Goal: Task Accomplishment & Management: Complete application form

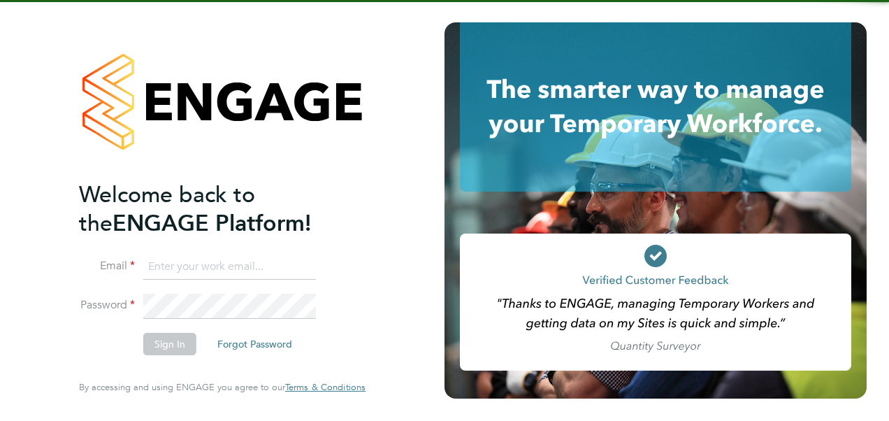
type input "fesouth@protocol.co.uk"
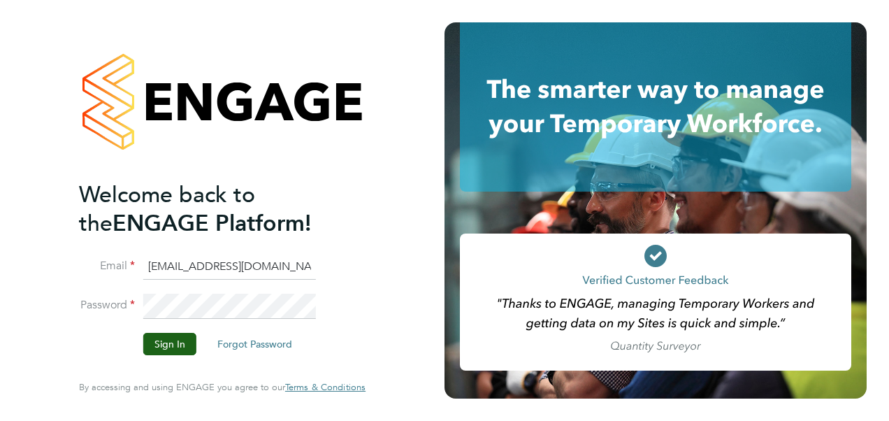
drag, startPoint x: 414, startPoint y: 206, endPoint x: 350, endPoint y: 222, distance: 65.8
click at [411, 207] on div "Welcome back to the ENGAGE Platform! Email fesouth@protocol.co.uk Password Sign…" at bounding box center [222, 210] width 445 height 421
click at [161, 337] on button "Sign In" at bounding box center [169, 344] width 53 height 22
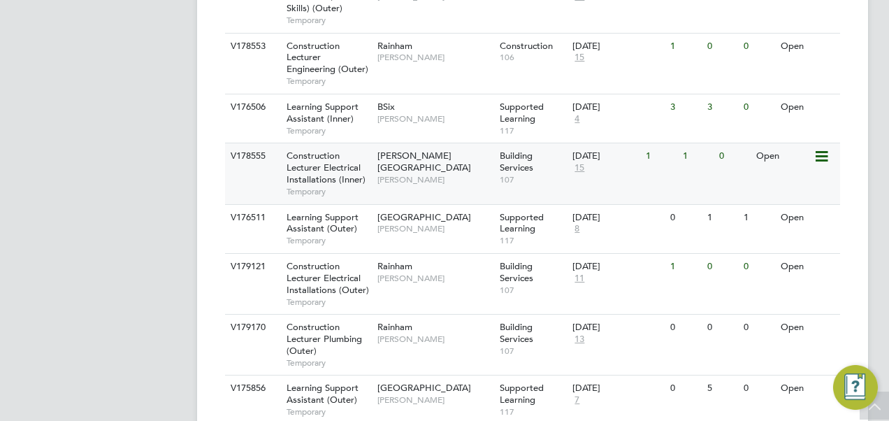
scroll to position [769, 0]
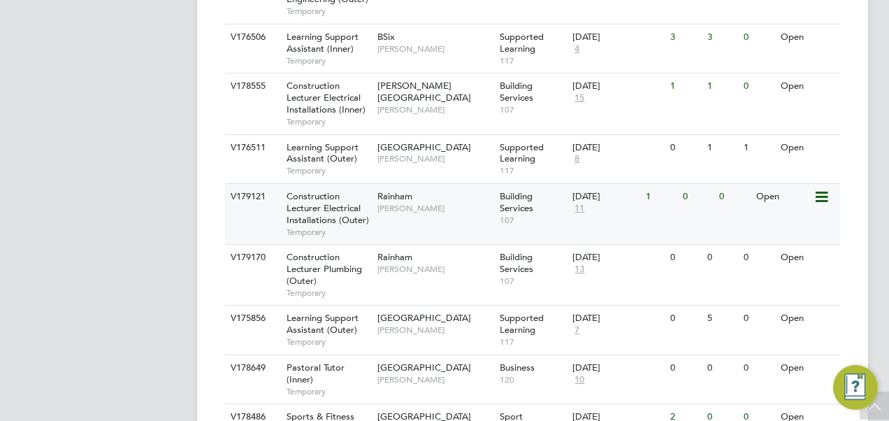
click at [322, 205] on span "Construction Lecturer Electrical Installations (Outer)" at bounding box center [328, 208] width 82 height 36
click at [317, 203] on span "Construction Lecturer Electrical Installations (Outer)" at bounding box center [328, 208] width 82 height 36
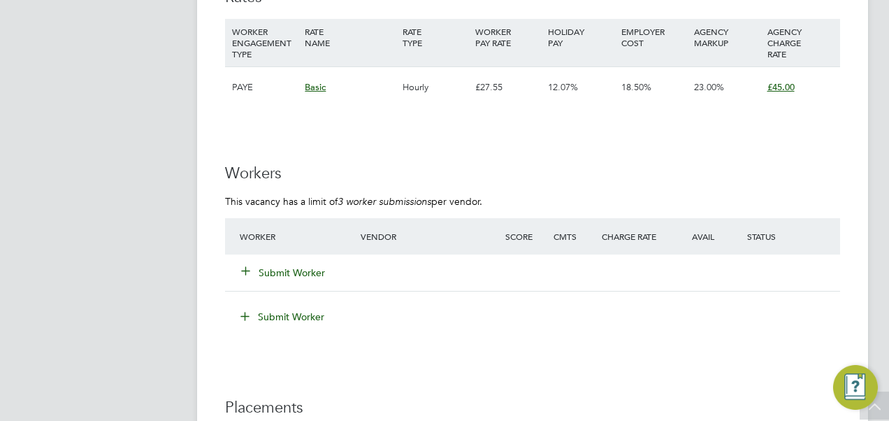
scroll to position [2447, 0]
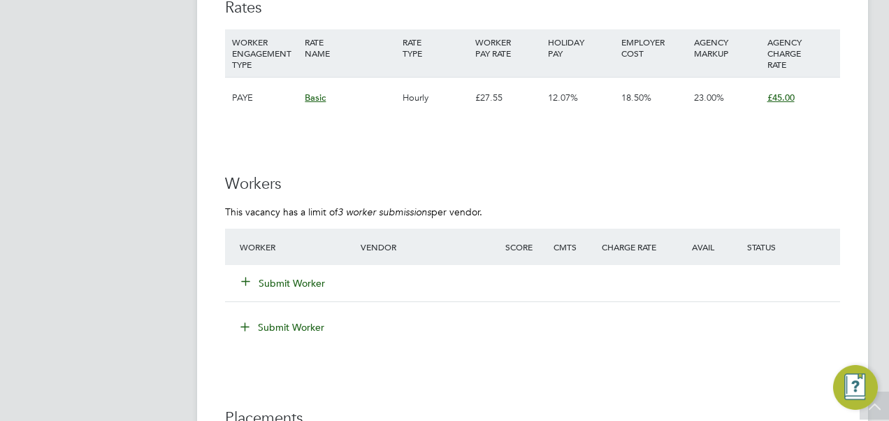
click at [303, 283] on button "Submit Worker" at bounding box center [284, 283] width 84 height 14
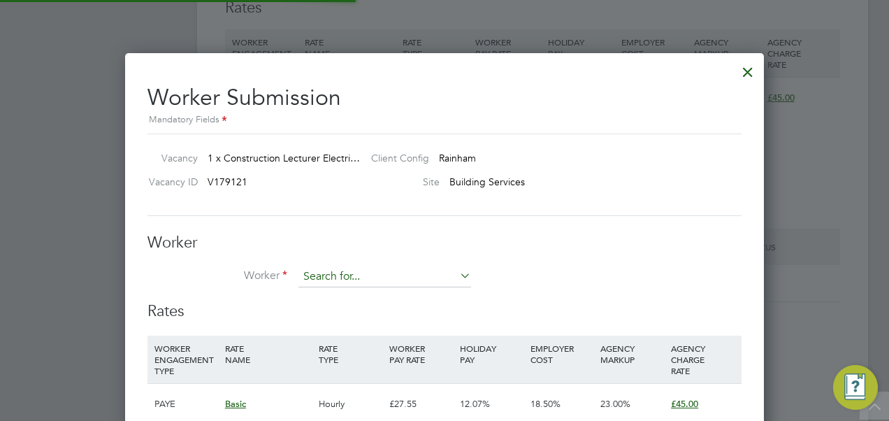
scroll to position [846, 639]
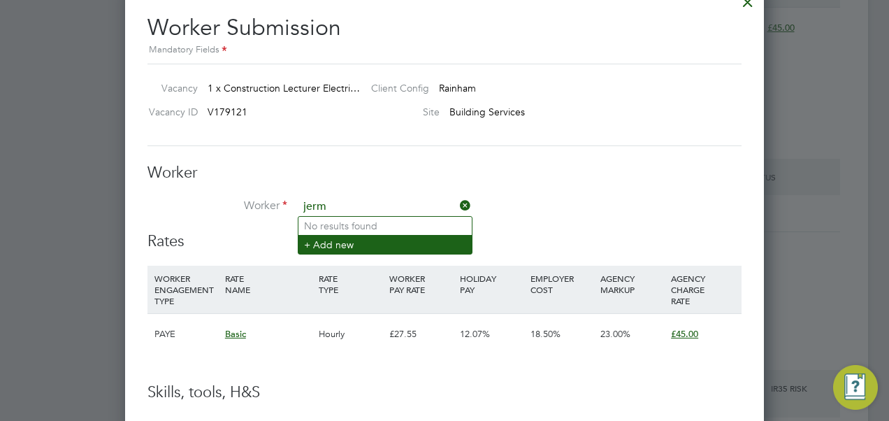
type input "jerm"
click at [410, 242] on li "+ Add new" at bounding box center [384, 244] width 173 height 19
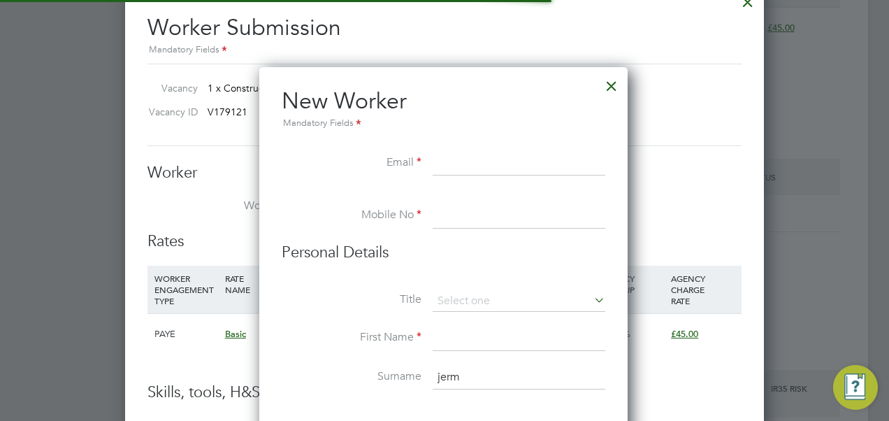
scroll to position [1183, 370]
click at [458, 165] on input at bounding box center [519, 163] width 173 height 25
paste input "jerrycarby@yahoo.co.uk"
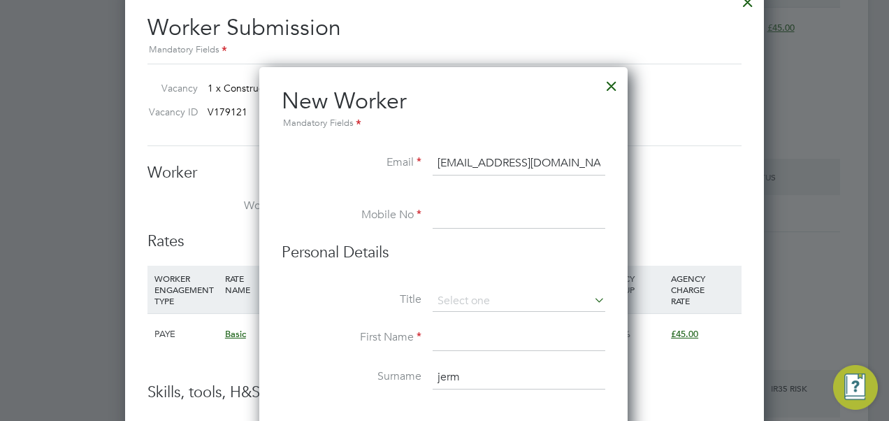
type input "jerrycarby@yahoo.co.uk"
click at [450, 120] on div "Mandatory Fields" at bounding box center [444, 123] width 324 height 15
click at [471, 220] on input at bounding box center [519, 215] width 173 height 25
click at [477, 219] on input at bounding box center [519, 215] width 173 height 25
paste input "tel:07909734716"
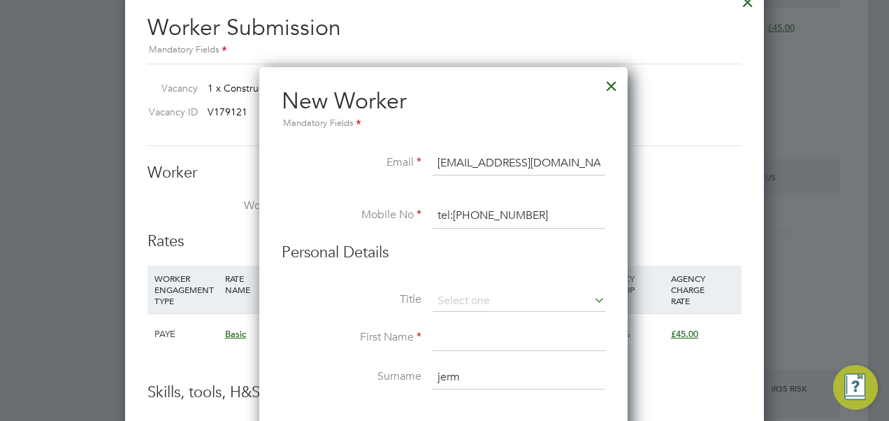
click at [520, 98] on h2 "New Worker Mandatory Fields" at bounding box center [444, 109] width 324 height 45
click at [452, 207] on input "tel:07909734716" at bounding box center [519, 215] width 173 height 25
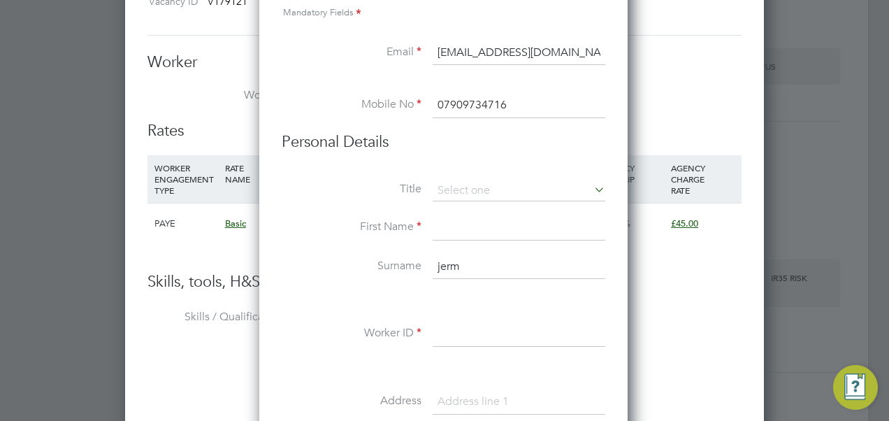
scroll to position [2656, 0]
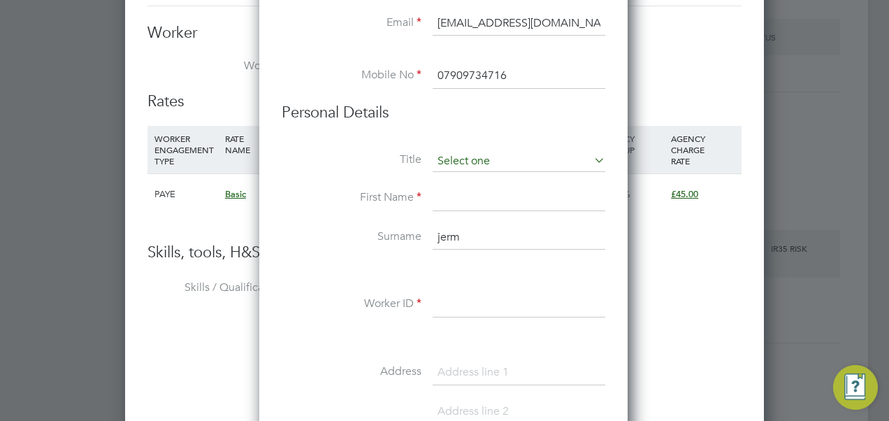
type input "07909734716"
click at [471, 159] on input at bounding box center [519, 161] width 173 height 21
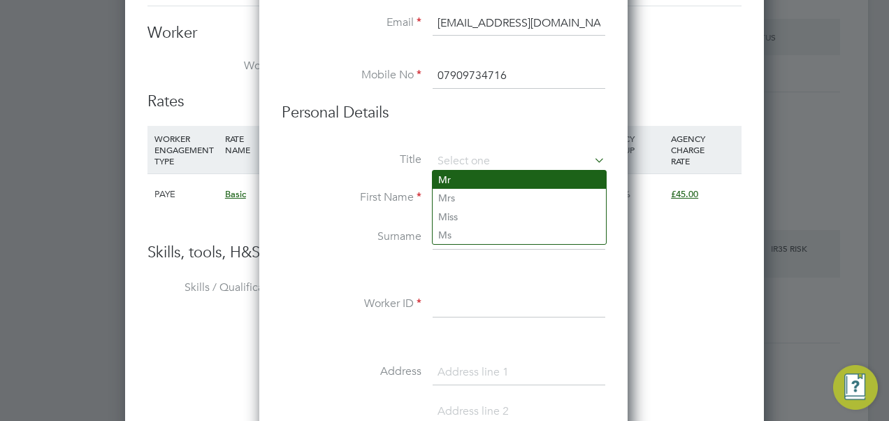
click at [463, 181] on li "Mr" at bounding box center [519, 180] width 173 height 18
type input "Mr"
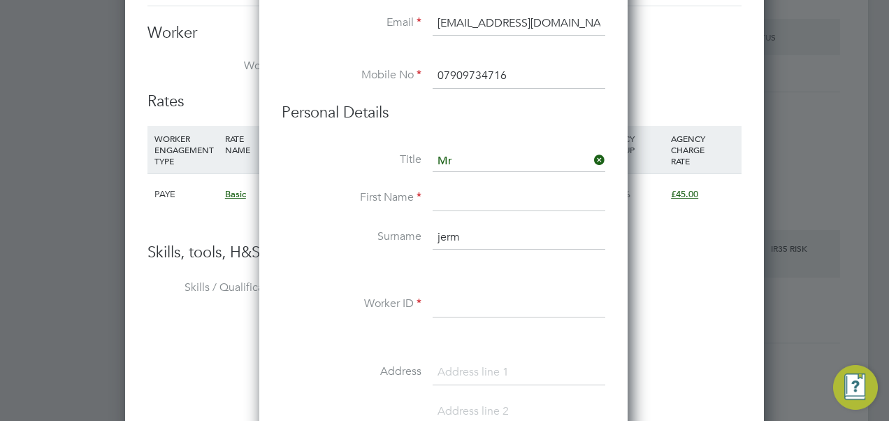
click at [454, 201] on input at bounding box center [519, 198] width 173 height 25
type input "Jermaine"
click at [445, 233] on input "jerm" at bounding box center [519, 237] width 173 height 25
drag, startPoint x: 445, startPoint y: 233, endPoint x: 454, endPoint y: 235, distance: 9.9
click at [445, 233] on input "jerm" at bounding box center [519, 237] width 173 height 25
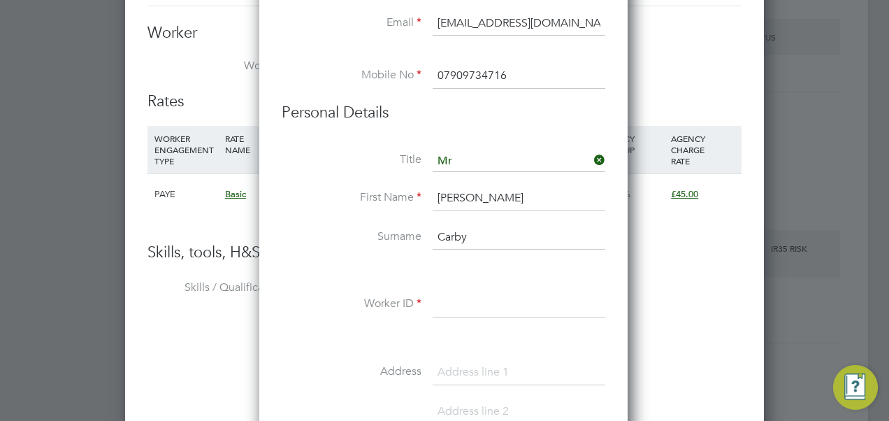
type input "Carby"
click at [382, 252] on li "Surname Carby" at bounding box center [444, 244] width 324 height 39
click at [442, 299] on input at bounding box center [519, 304] width 173 height 25
click at [458, 303] on input at bounding box center [519, 304] width 173 height 25
paste input "67833836"
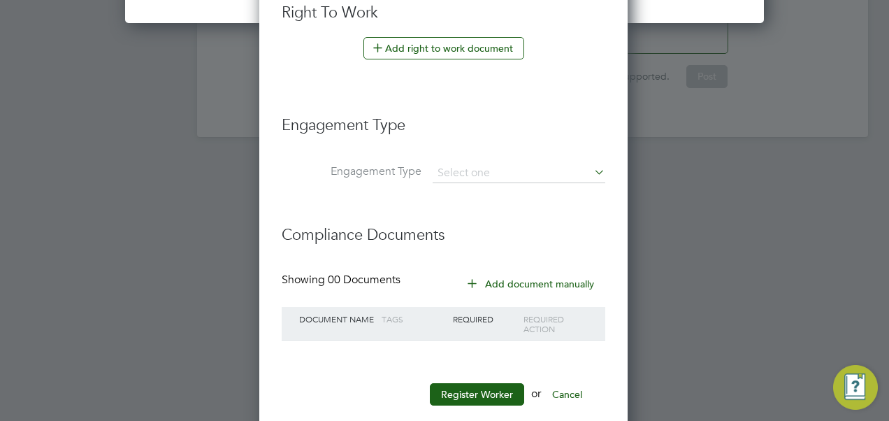
scroll to position [3346, 0]
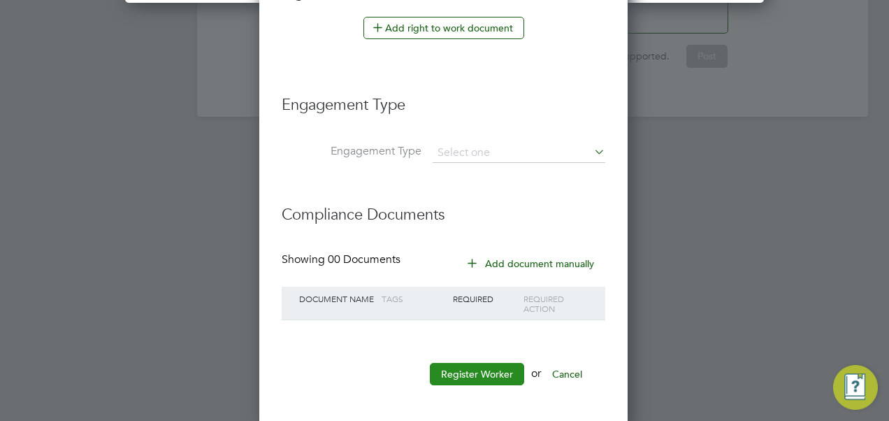
type input "67833836"
click at [484, 363] on button "Register Worker" at bounding box center [477, 374] width 94 height 22
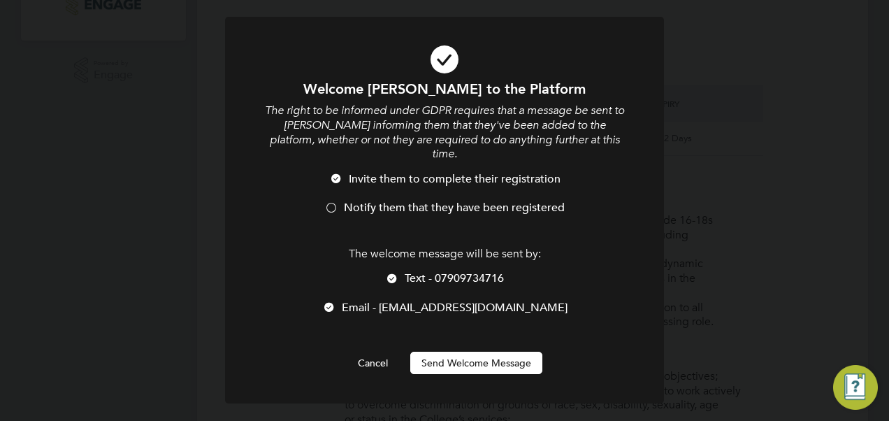
scroll to position [1183, 370]
click at [395, 273] on div at bounding box center [392, 280] width 14 height 14
click at [361, 201] on span "Notify them that they have been registered" at bounding box center [454, 208] width 221 height 14
click at [466, 352] on button "Send Welcome Message" at bounding box center [476, 363] width 132 height 22
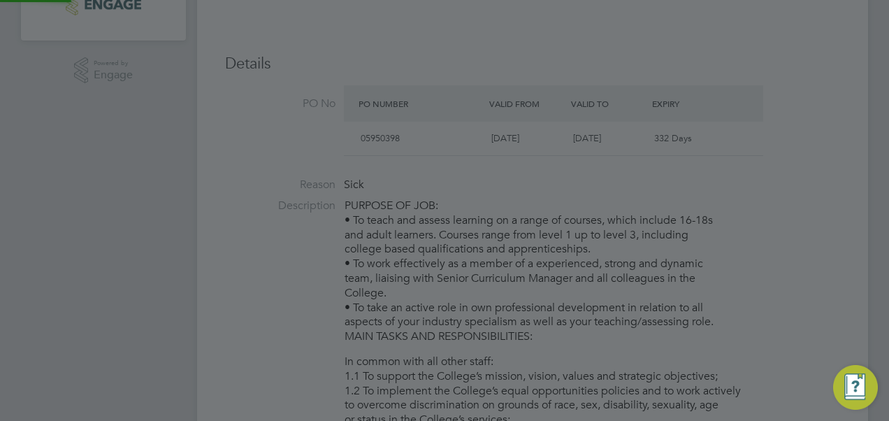
type input "Jermaine Carby (67833836)"
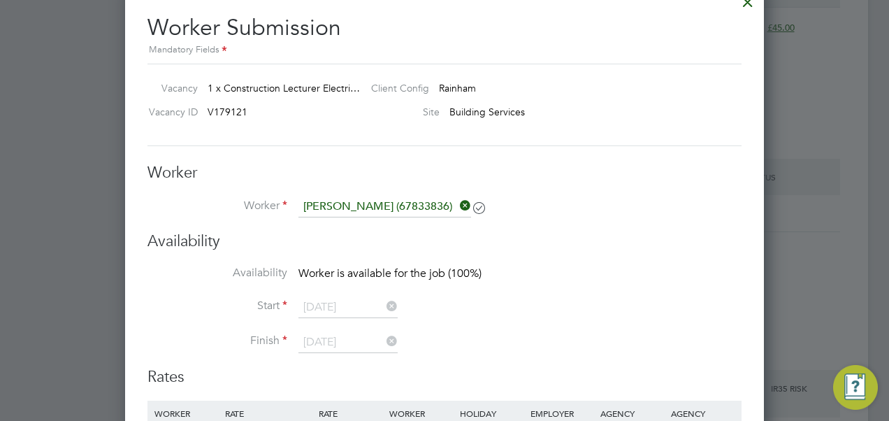
scroll to position [2447, 0]
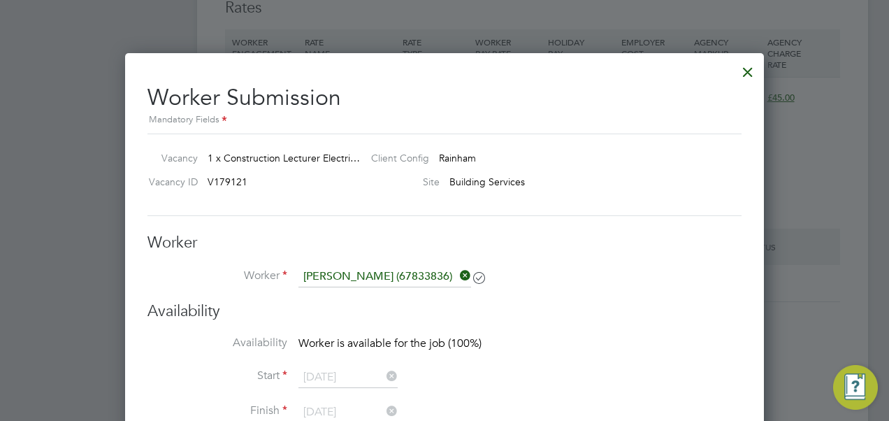
click at [751, 63] on div at bounding box center [747, 68] width 25 height 25
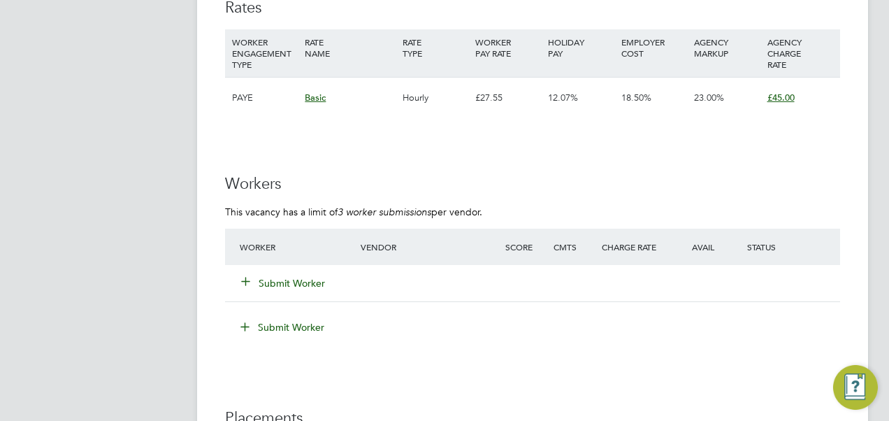
click at [300, 271] on div "Submit Worker" at bounding box center [308, 283] width 145 height 25
click at [302, 276] on button "Submit Worker" at bounding box center [284, 283] width 84 height 14
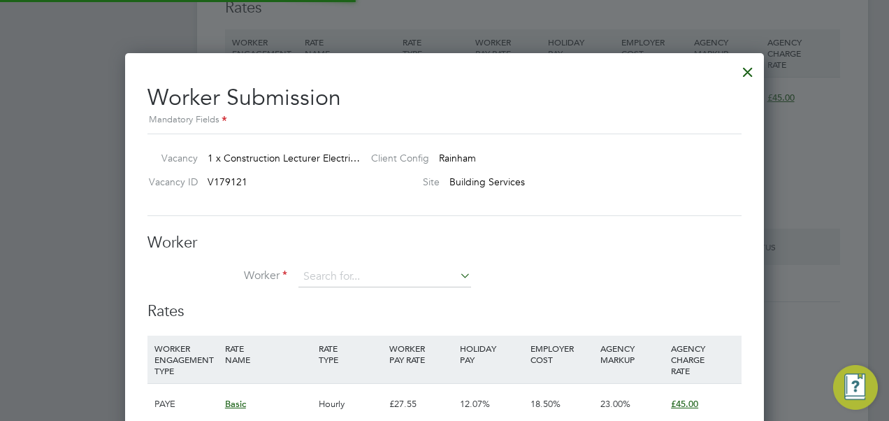
scroll to position [846, 639]
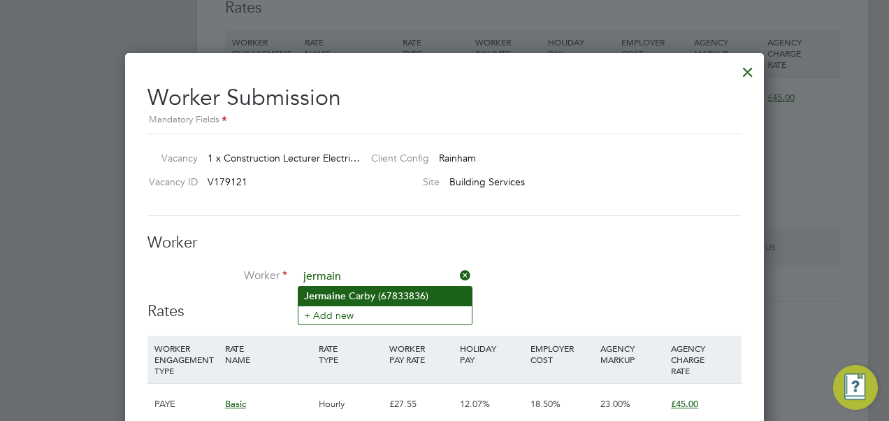
click at [375, 295] on li "Jermain e Carby (67833836)" at bounding box center [384, 296] width 173 height 19
type input "Jermaine Carby (67833836)"
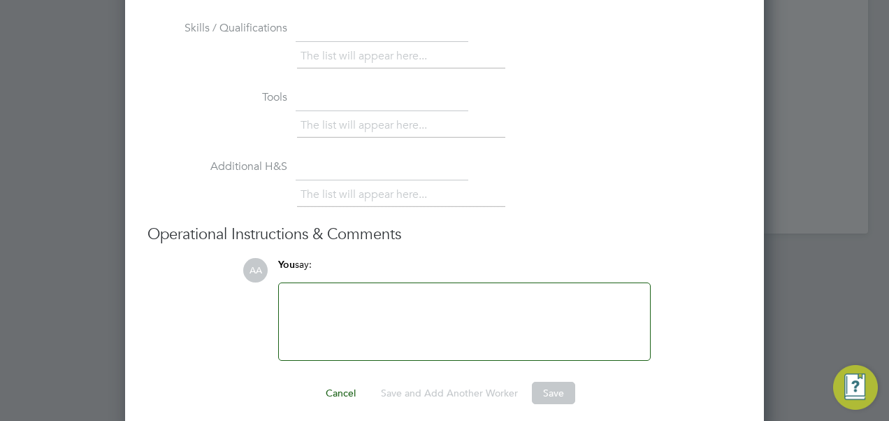
scroll to position [3235, 0]
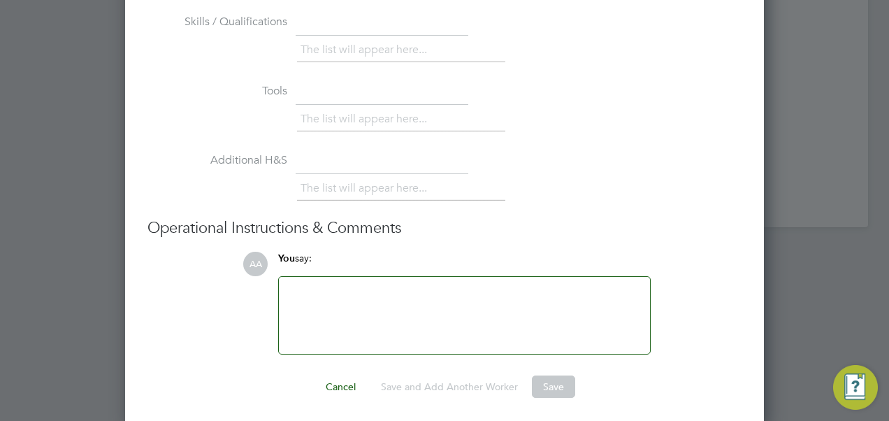
click at [491, 305] on div at bounding box center [464, 315] width 354 height 60
click at [343, 380] on button "Cancel" at bounding box center [341, 386] width 52 height 22
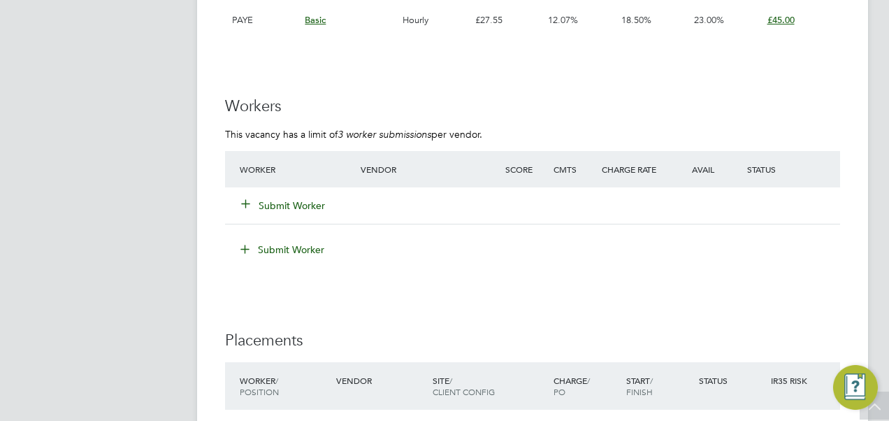
scroll to position [2586, 0]
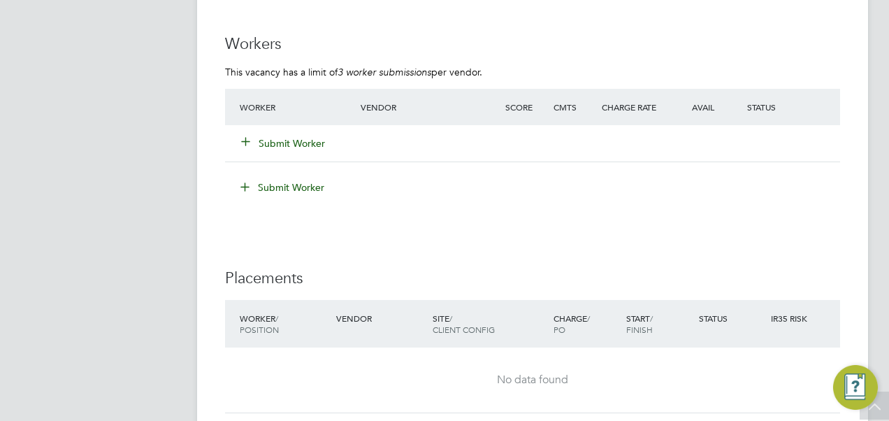
click at [290, 144] on button "Submit Worker" at bounding box center [284, 143] width 84 height 14
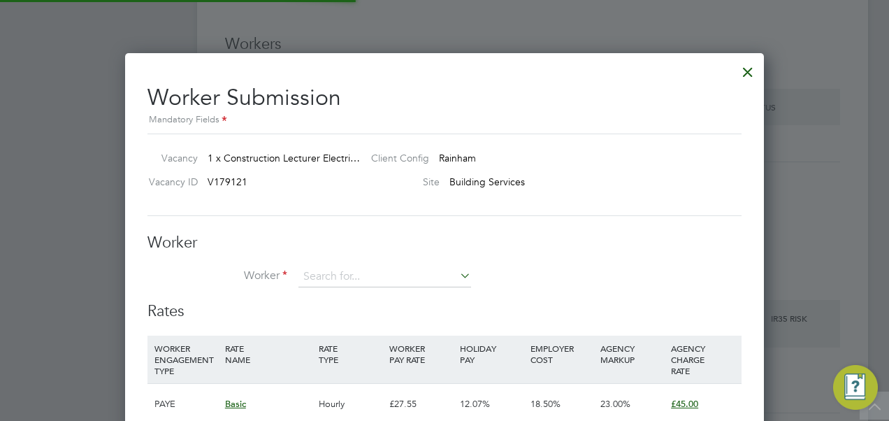
scroll to position [7, 7]
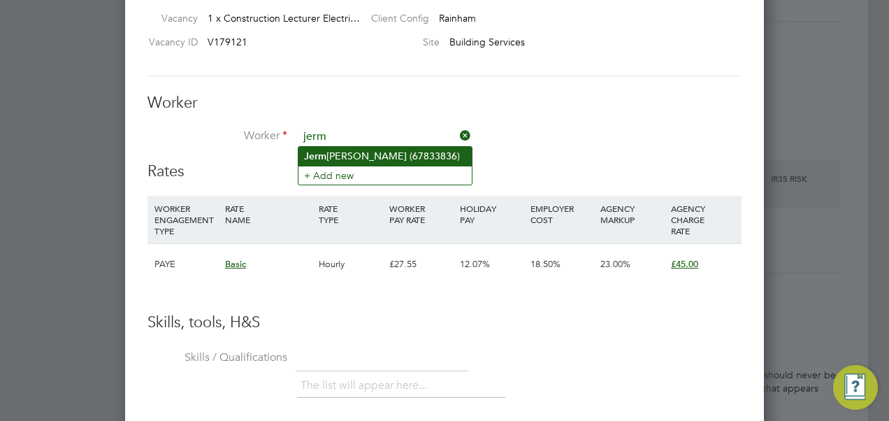
click at [348, 154] on li "Jerm aine Carby (67833836)" at bounding box center [384, 156] width 173 height 19
type input "Jermaine Carby (67833836)"
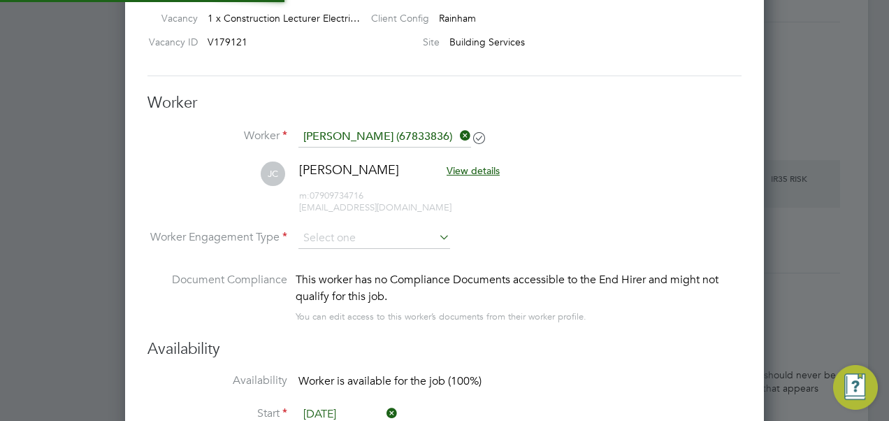
scroll to position [1156, 639]
click at [380, 231] on input at bounding box center [374, 239] width 152 height 21
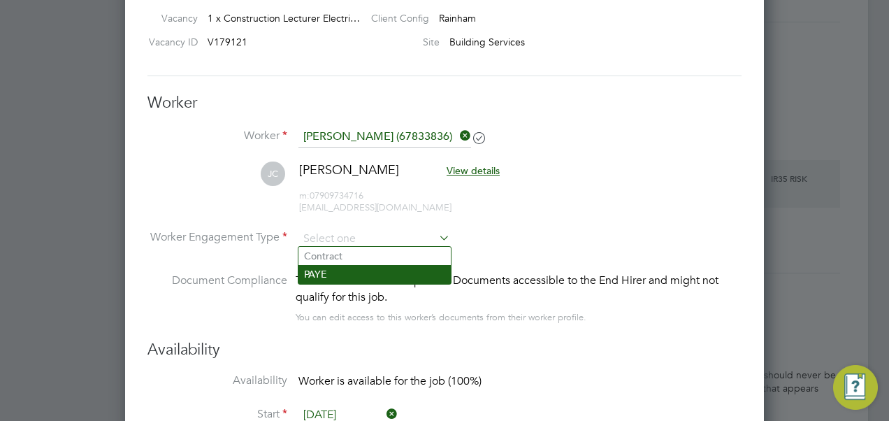
click at [354, 271] on li "PAYE" at bounding box center [374, 274] width 152 height 18
type input "PAYE"
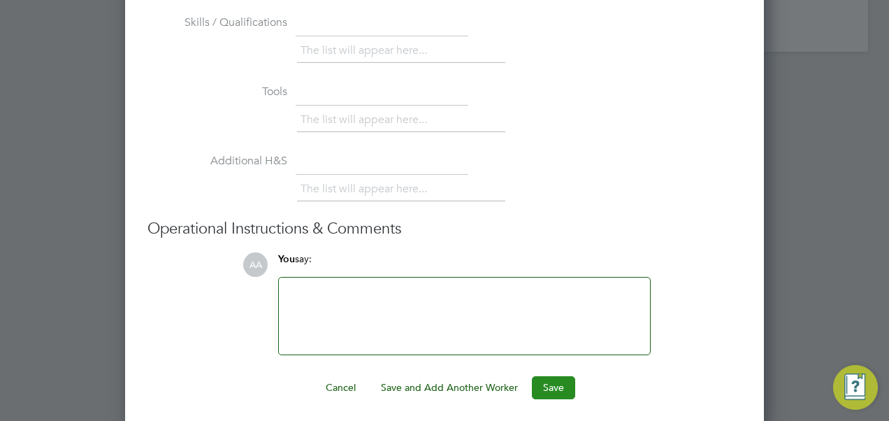
click at [553, 388] on button "Save" at bounding box center [553, 387] width 43 height 22
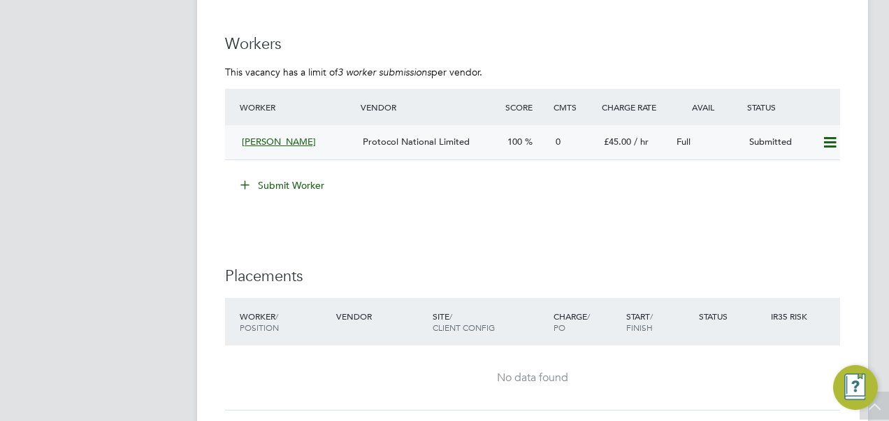
click at [285, 141] on span "Jermaine Carby" at bounding box center [279, 142] width 74 height 12
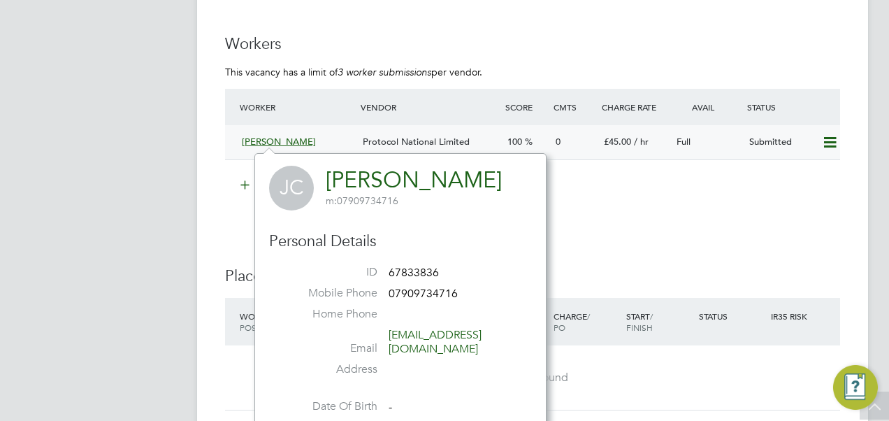
click at [369, 139] on span "Protocol National Limited" at bounding box center [416, 142] width 107 height 12
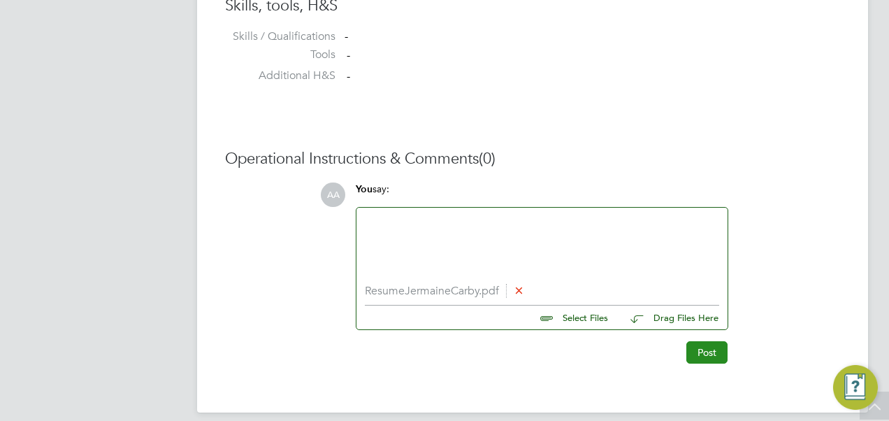
click at [708, 351] on button "Post" at bounding box center [706, 352] width 41 height 22
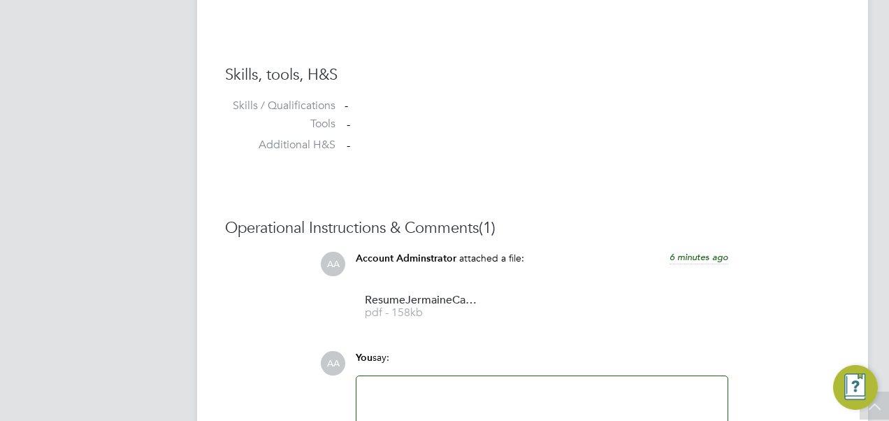
scroll to position [1269, 0]
